Goal: Task Accomplishment & Management: Use online tool/utility

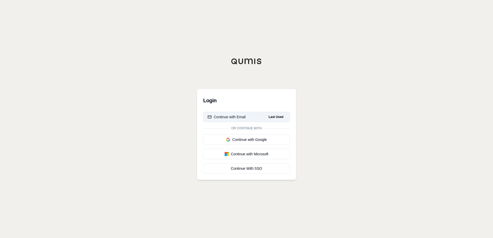
click at [257, 116] on button "Continue with Email Last Used" at bounding box center [246, 117] width 87 height 10
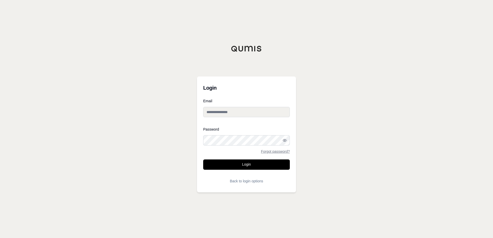
type input "**********"
click at [242, 160] on button "Login" at bounding box center [246, 165] width 87 height 10
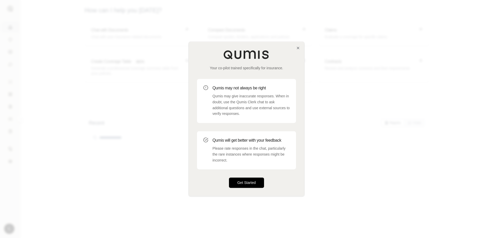
click at [246, 179] on button "Get Started" at bounding box center [246, 183] width 35 height 10
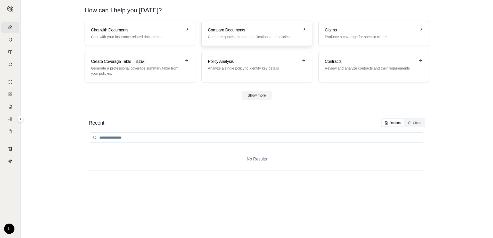
click at [237, 36] on p "Compare quotes, binders, applications and policies" at bounding box center [253, 36] width 90 height 5
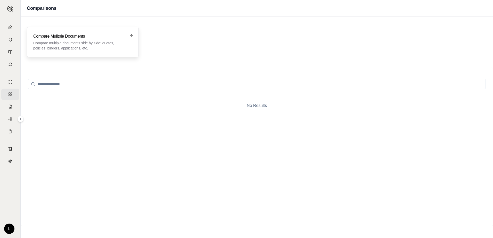
click at [79, 43] on p "Compare multiple documents side by side: quotes, policies, binders, application…" at bounding box center [79, 45] width 92 height 10
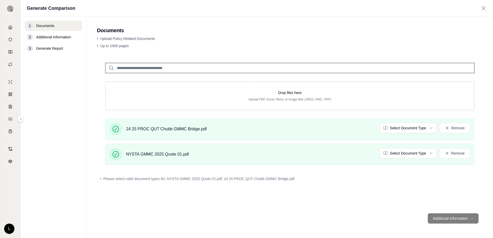
click at [144, 69] on input "search" at bounding box center [289, 68] width 369 height 10
type input "*"
click at [53, 39] on span "Additional Information" at bounding box center [53, 37] width 35 height 5
click at [40, 36] on span "Additional Information" at bounding box center [53, 37] width 35 height 5
click at [45, 49] on span "Generate Report" at bounding box center [49, 48] width 27 height 5
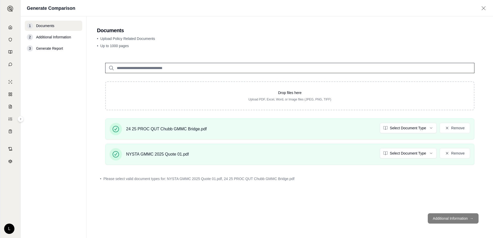
click at [452, 219] on footer "Additional Information →" at bounding box center [290, 218] width 386 height 19
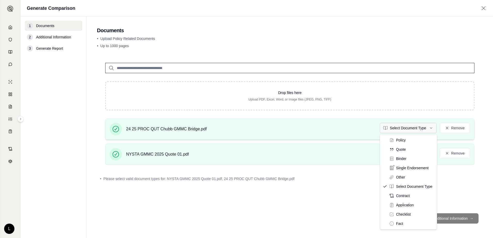
click at [391, 131] on html "Home Vault Prompts Chats Single Policy Comparisons Claims Custom Report Coverag…" at bounding box center [246, 119] width 493 height 238
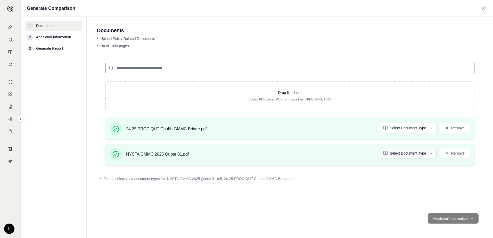
click at [399, 154] on html "Home Vault Prompts Chats Single Policy Comparisons Claims Custom Report Coverag…" at bounding box center [246, 119] width 493 height 238
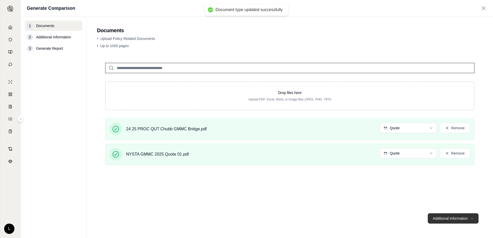
click at [449, 218] on button "Additional Information →" at bounding box center [453, 218] width 51 height 10
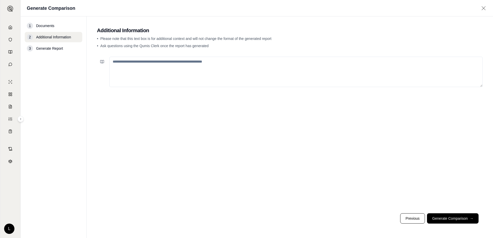
click at [126, 63] on textarea at bounding box center [295, 72] width 373 height 30
type textarea "**********"
click at [449, 219] on button "Generate Comparison →" at bounding box center [453, 218] width 52 height 10
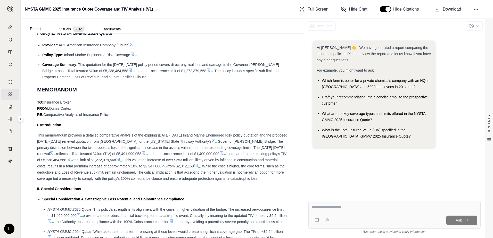
scroll to position [235, 0]
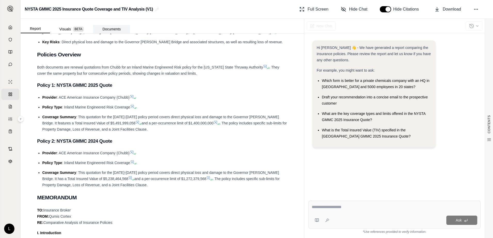
click at [107, 27] on button "Documents" at bounding box center [111, 29] width 37 height 8
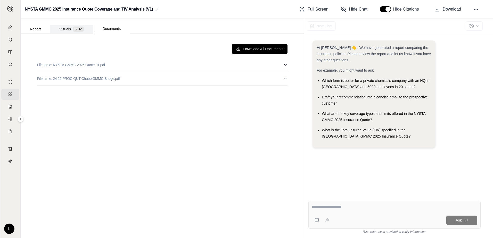
click at [61, 28] on button "Visuals BETA" at bounding box center [71, 29] width 43 height 8
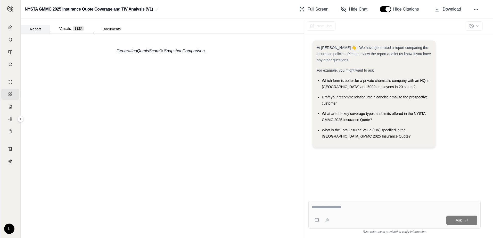
click at [38, 28] on button "Report" at bounding box center [35, 29] width 29 height 8
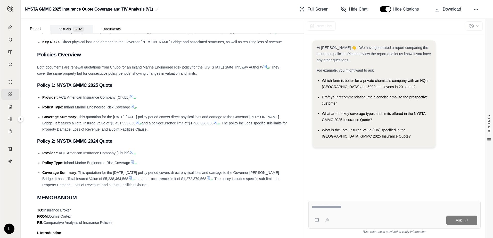
click at [76, 28] on span "BETA" at bounding box center [78, 29] width 11 height 5
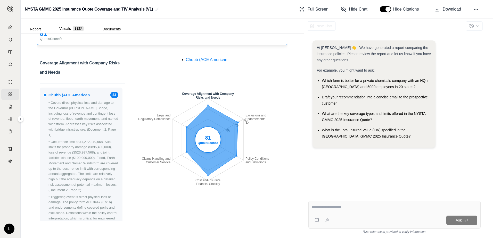
scroll to position [0, 0]
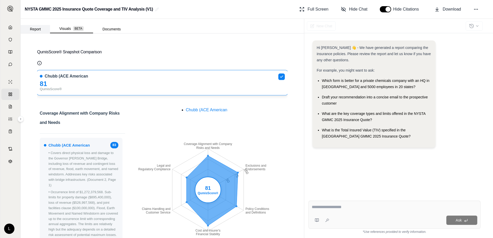
click at [33, 30] on button "Report" at bounding box center [35, 29] width 29 height 8
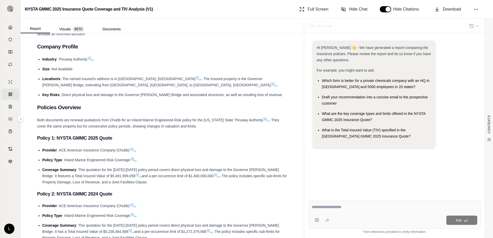
scroll to position [106, 0]
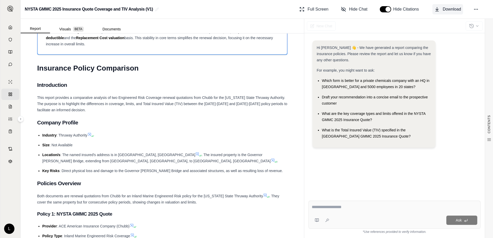
click at [438, 11] on icon at bounding box center [436, 9] width 5 height 5
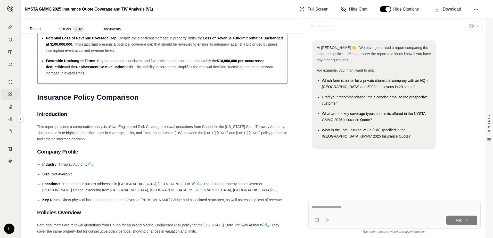
scroll to position [0, 0]
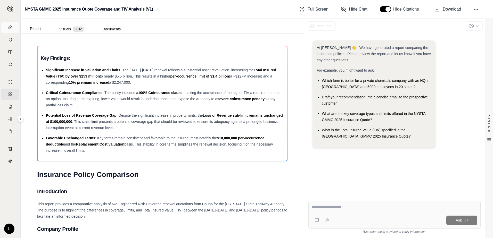
click at [10, 24] on link "Home" at bounding box center [10, 27] width 18 height 11
